Goal: Task Accomplishment & Management: Manage account settings

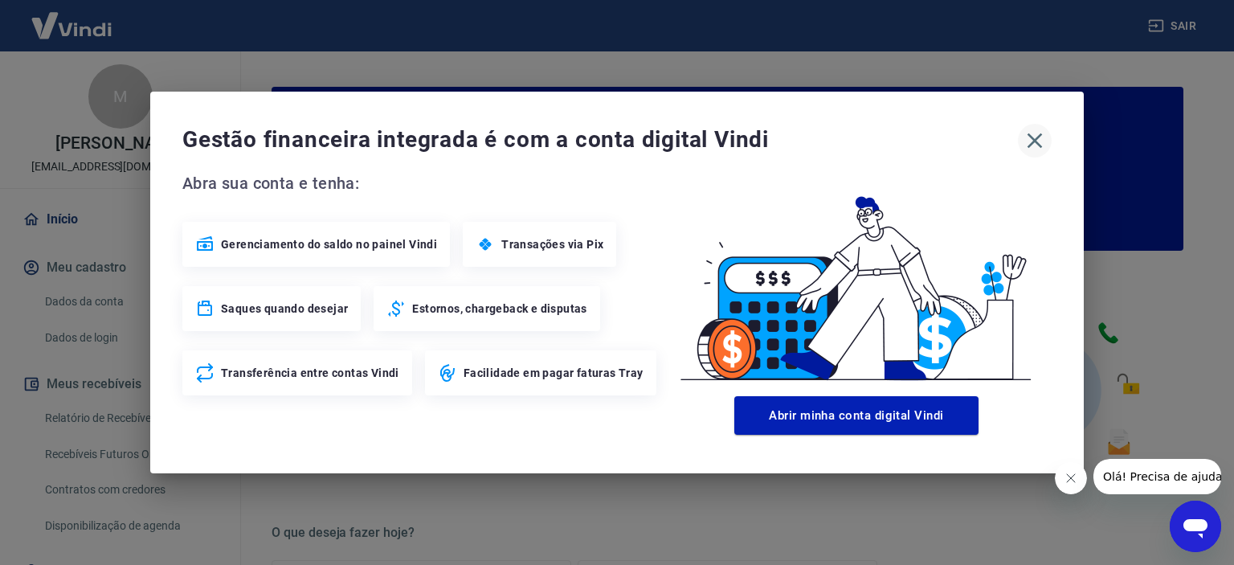
click at [1029, 142] on icon "button" at bounding box center [1035, 141] width 26 height 26
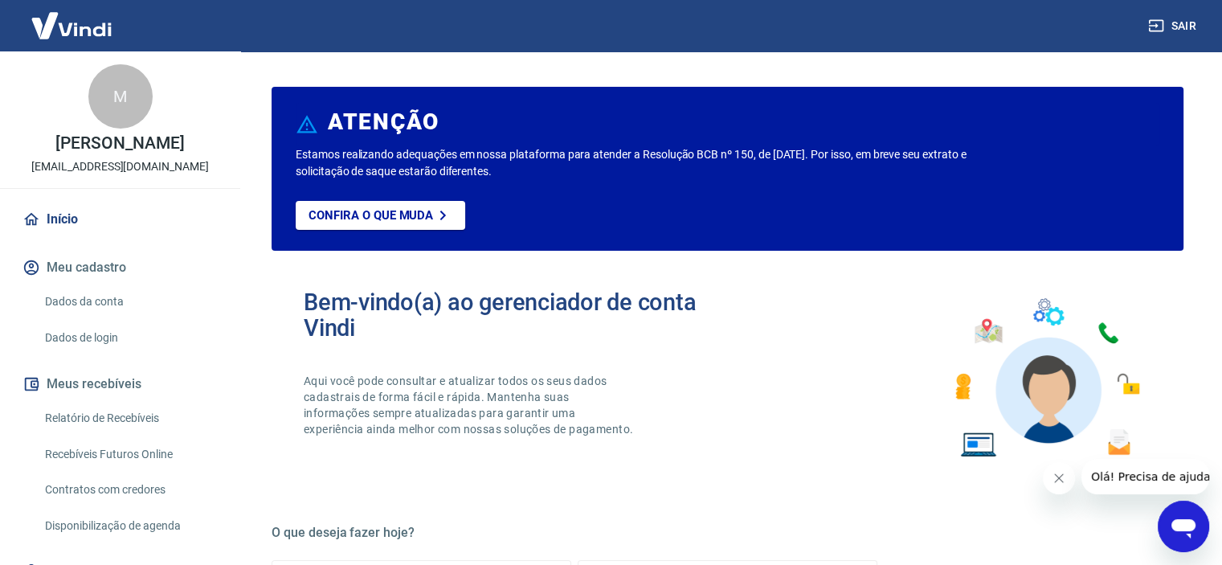
click at [116, 389] on button "Meus recebíveis" at bounding box center [120, 383] width 202 height 35
click at [125, 407] on link "Relatório de Recebíveis" at bounding box center [130, 418] width 182 height 33
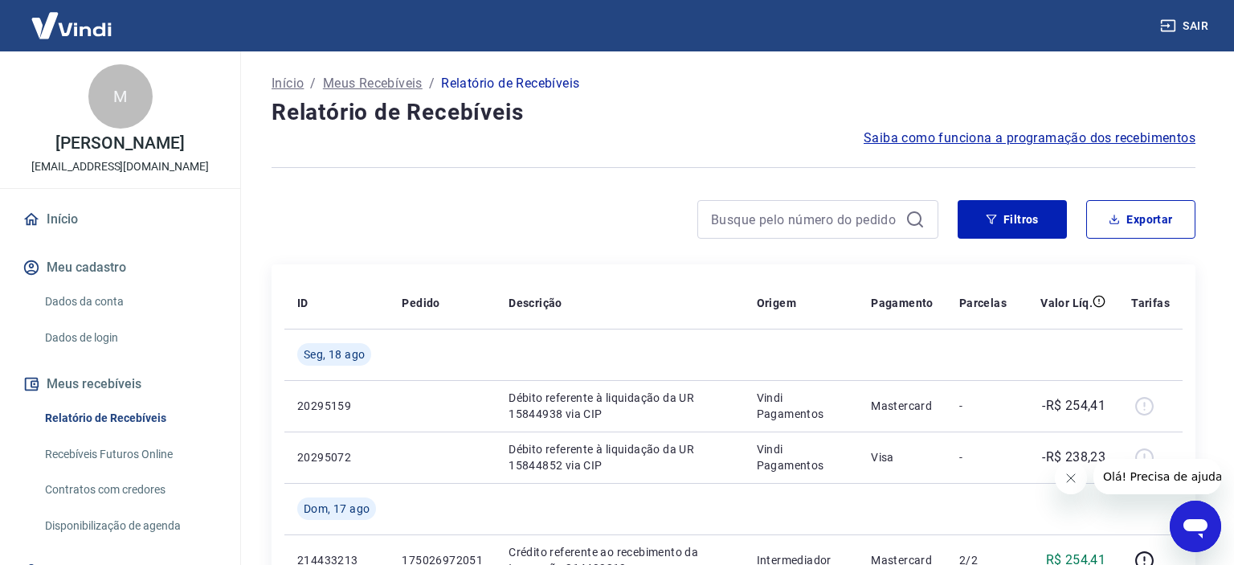
click at [91, 264] on button "Meu cadastro" at bounding box center [120, 267] width 202 height 35
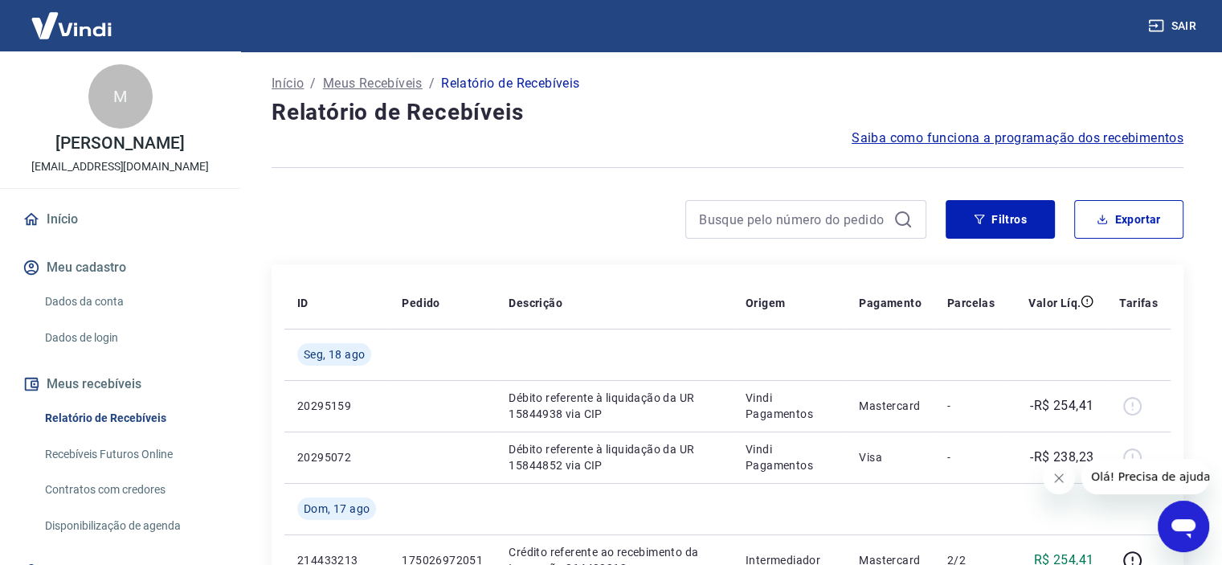
click at [71, 386] on button "Meus recebíveis" at bounding box center [120, 383] width 202 height 35
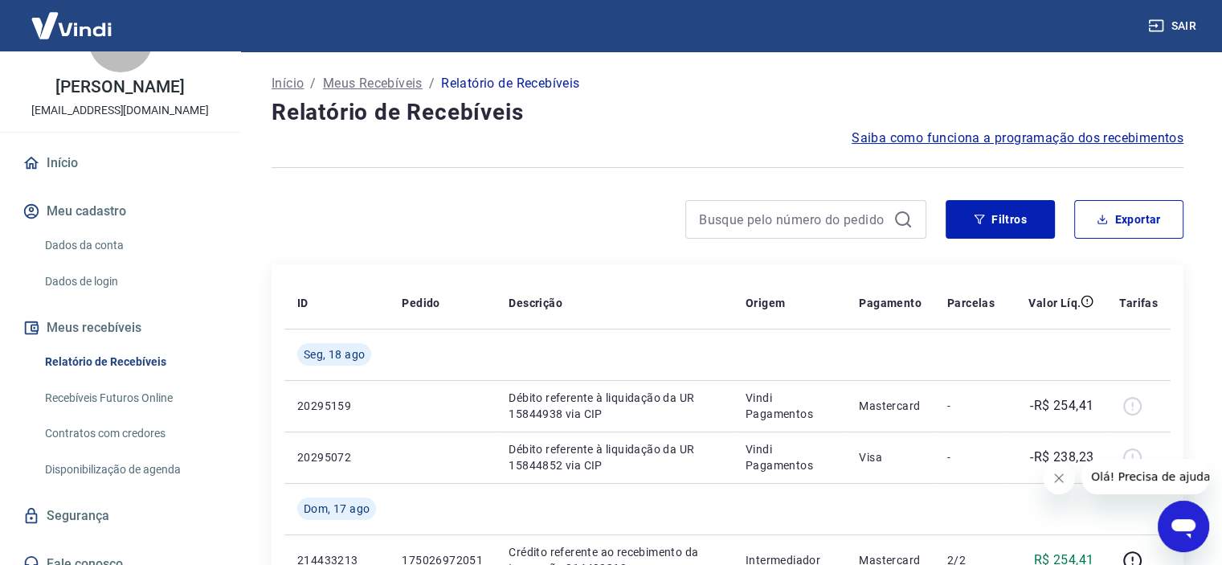
scroll to position [72, 0]
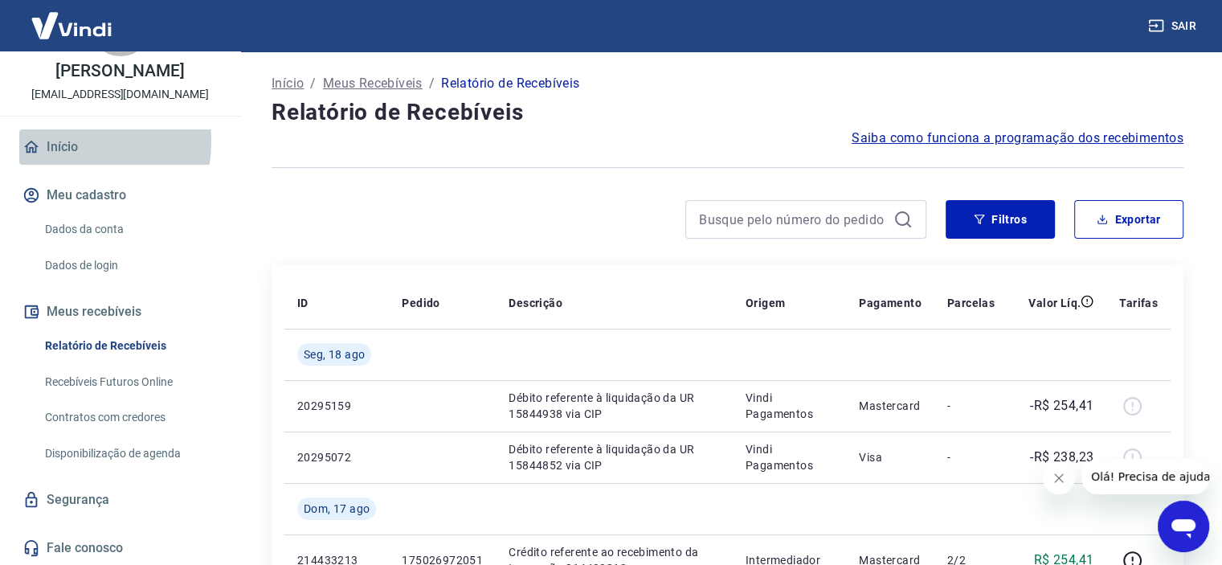
click at [51, 140] on link "Início" at bounding box center [120, 146] width 202 height 35
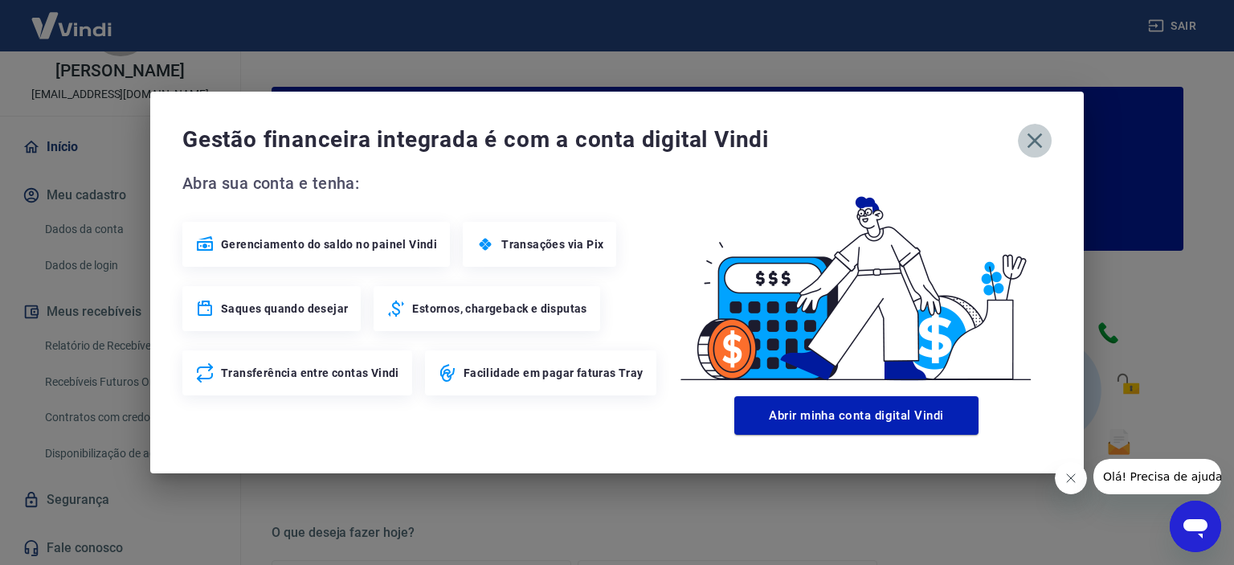
click at [1042, 137] on icon "button" at bounding box center [1035, 141] width 26 height 26
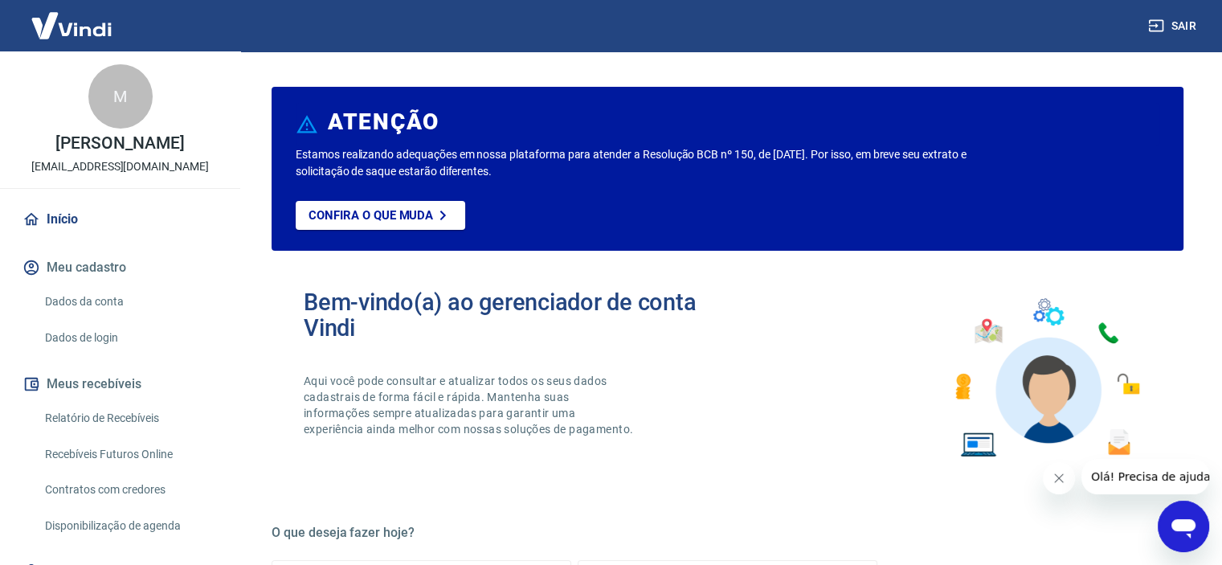
click at [84, 269] on button "Meu cadastro" at bounding box center [120, 267] width 202 height 35
click at [92, 300] on link "Dados da conta" at bounding box center [130, 301] width 182 height 33
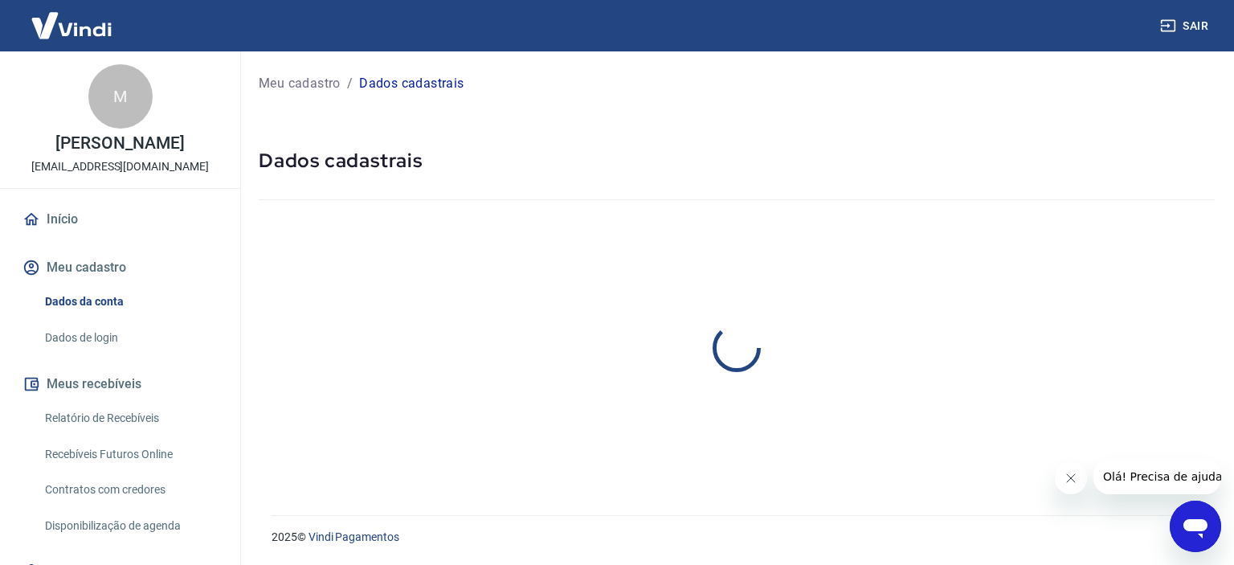
select select "SP"
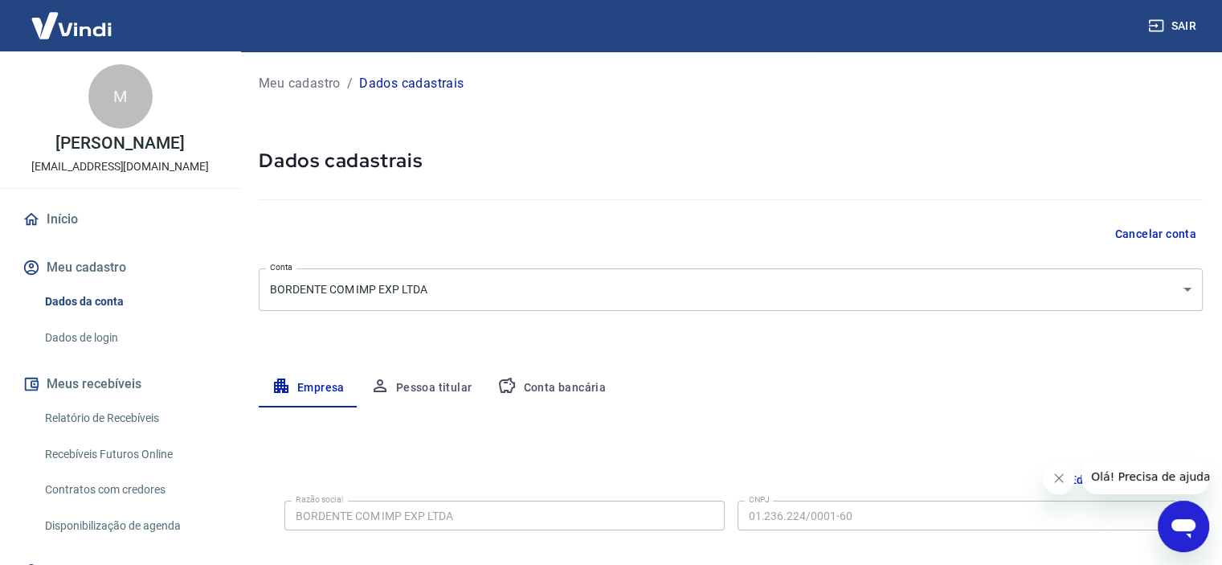
click at [91, 325] on link "Dados de login" at bounding box center [130, 337] width 182 height 33
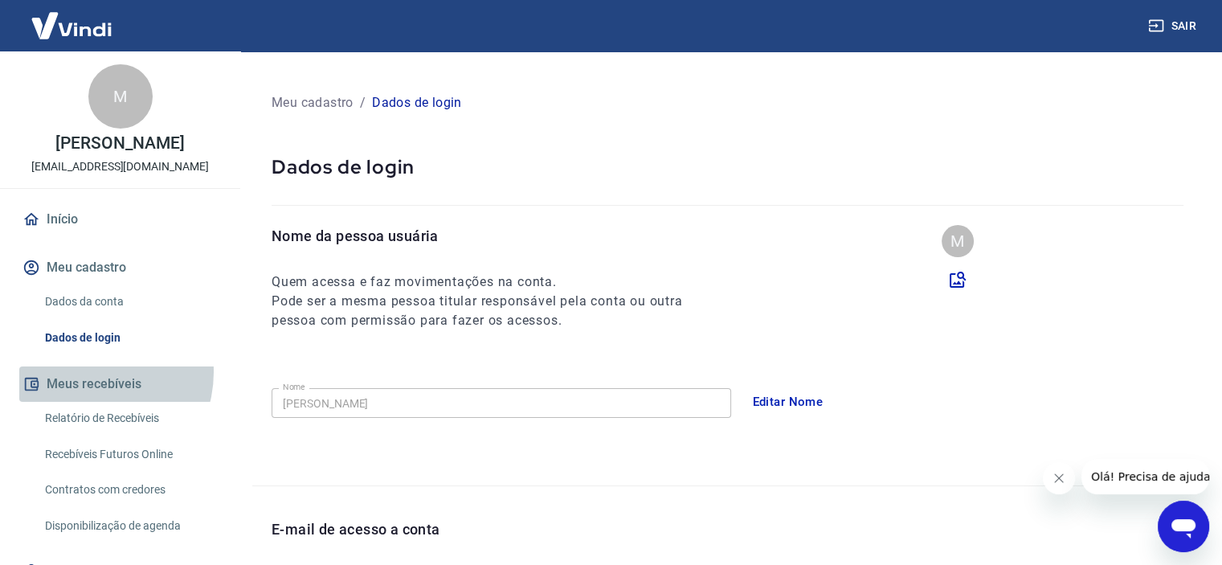
click at [90, 374] on button "Meus recebíveis" at bounding box center [120, 383] width 202 height 35
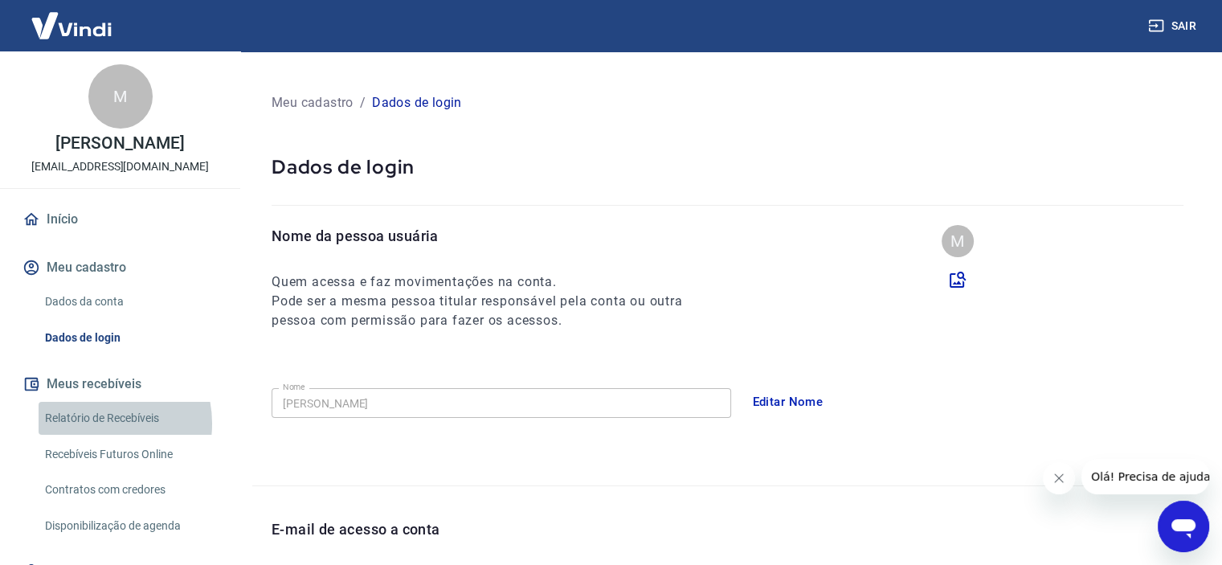
click at [94, 425] on link "Relatório de Recebíveis" at bounding box center [130, 418] width 182 height 33
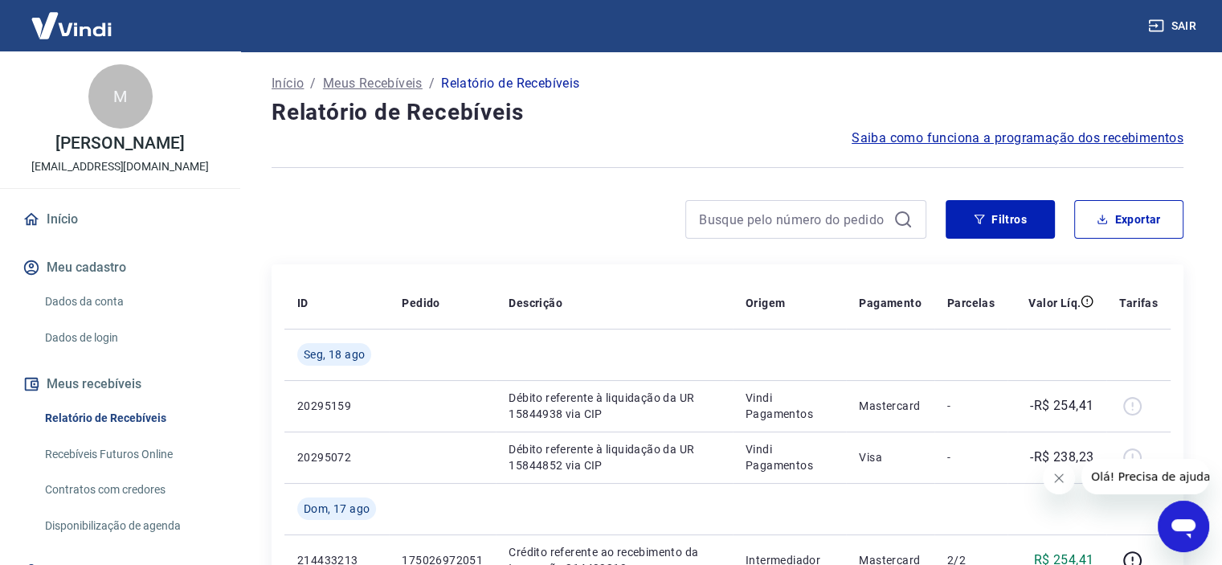
click at [87, 130] on div "M MARCIA NOTARO jac@bordente.com.br" at bounding box center [120, 119] width 240 height 137
click at [104, 152] on p "MARCIA NOTARO" at bounding box center [119, 143] width 129 height 17
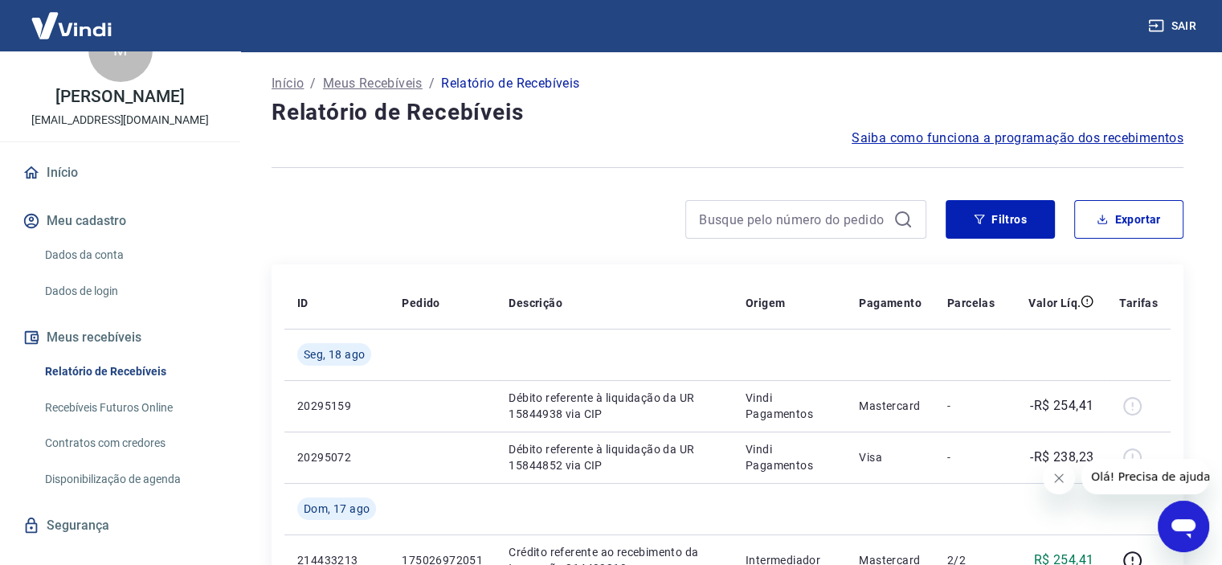
scroll to position [72, 0]
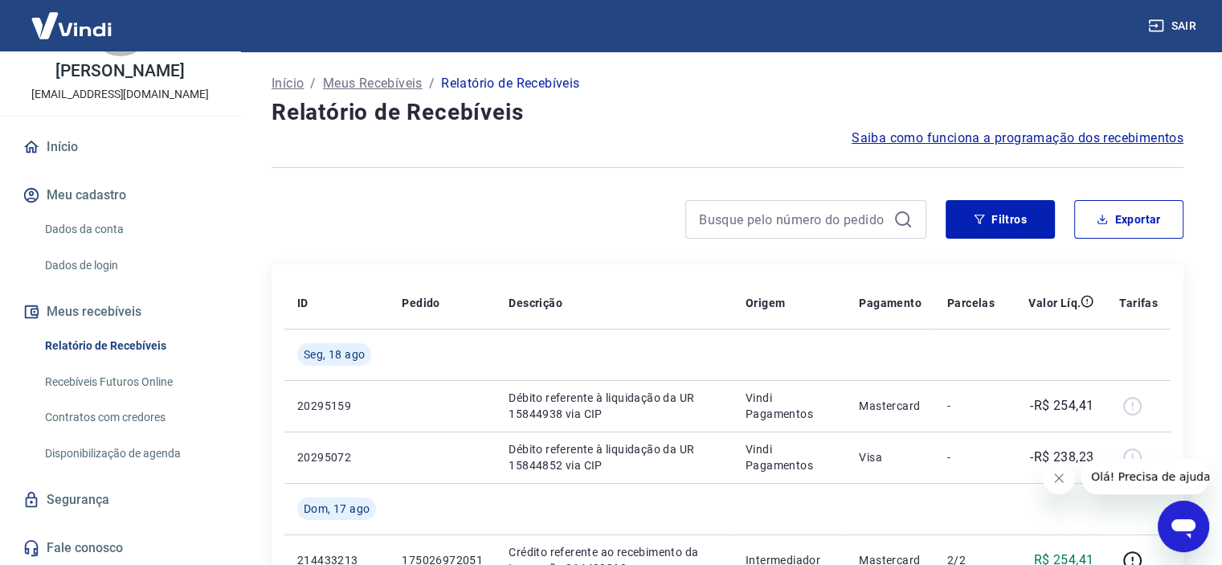
click at [100, 454] on link "Disponibilização de agenda" at bounding box center [130, 453] width 182 height 33
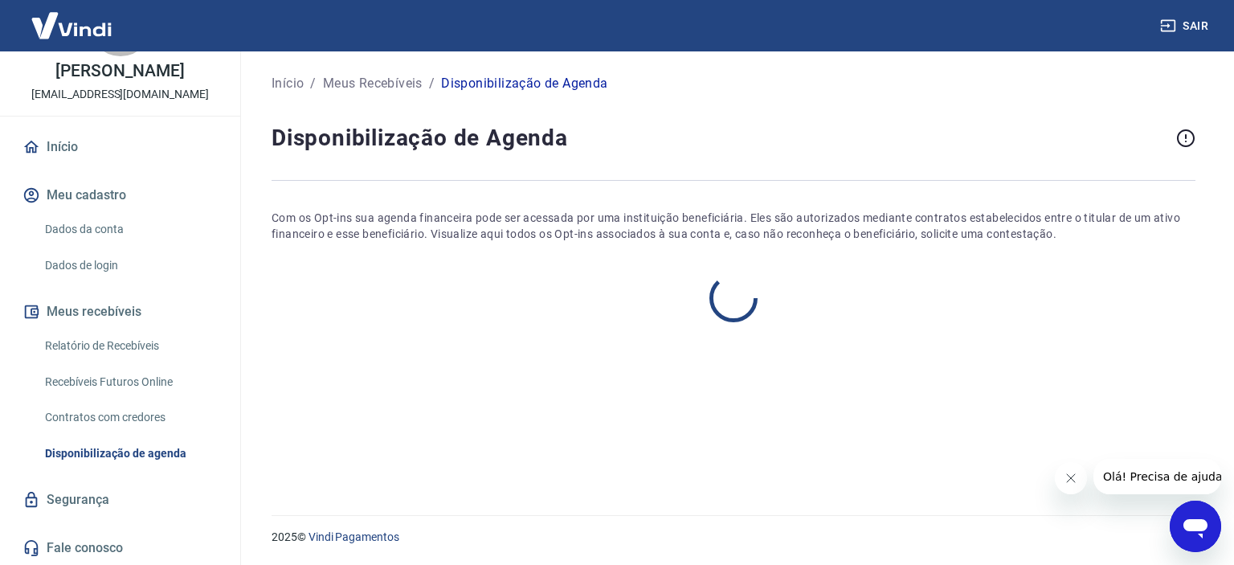
click at [105, 416] on link "Contratos com credores" at bounding box center [130, 417] width 182 height 33
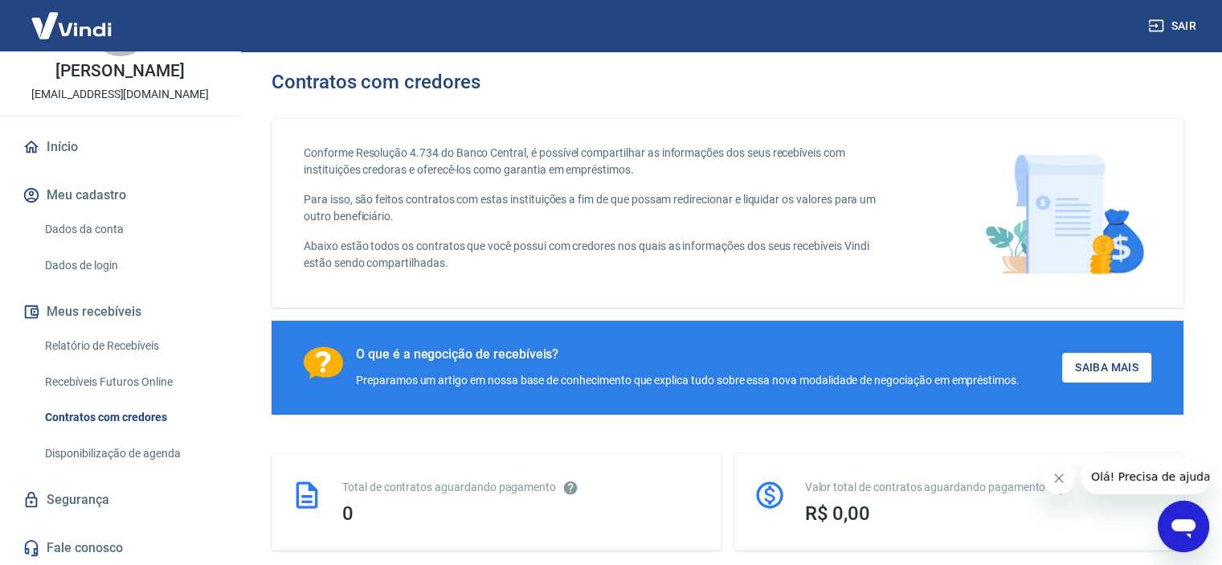
click at [113, 366] on link "Recebíveis Futuros Online" at bounding box center [130, 382] width 182 height 33
